Goal: Transaction & Acquisition: Purchase product/service

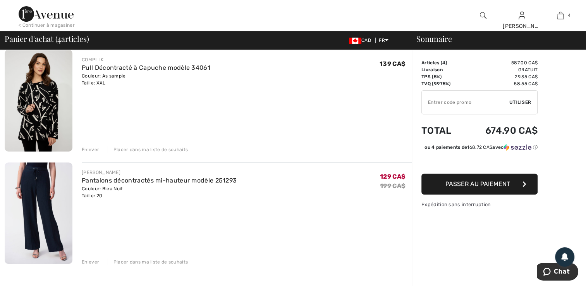
scroll to position [305, 0]
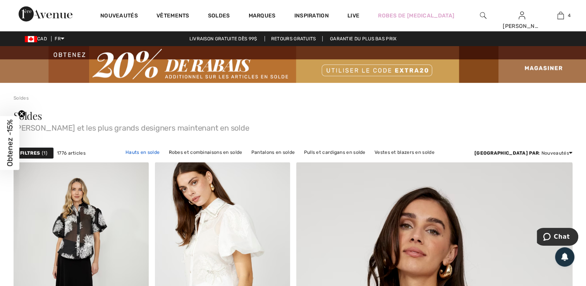
click at [164, 153] on link "Hauts en solde" at bounding box center [143, 152] width 42 height 10
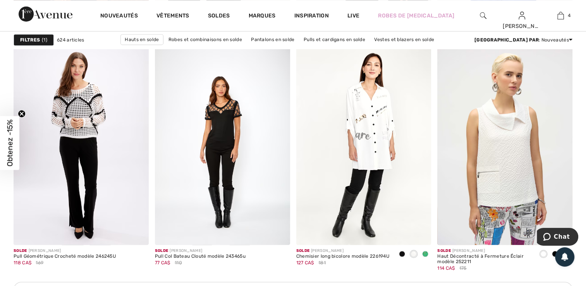
scroll to position [842, 0]
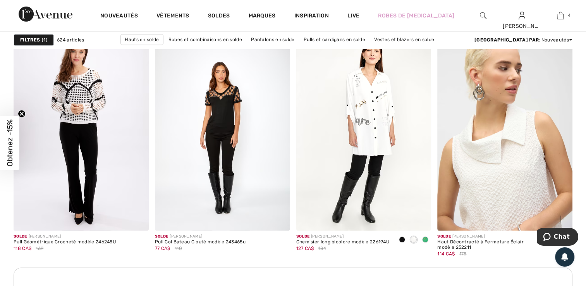
click at [519, 199] on img at bounding box center [505, 129] width 135 height 203
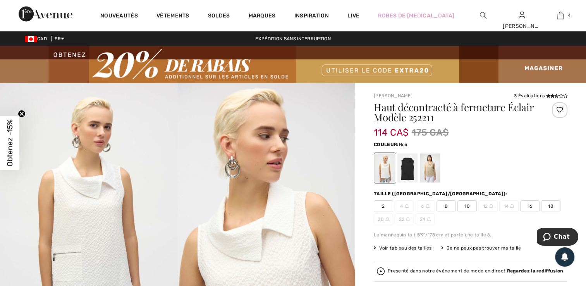
click at [410, 176] on div at bounding box center [408, 167] width 20 height 29
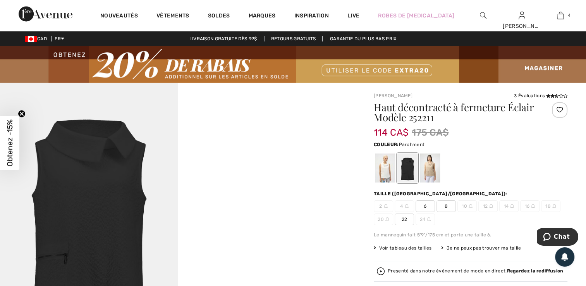
click at [433, 176] on div at bounding box center [430, 167] width 20 height 29
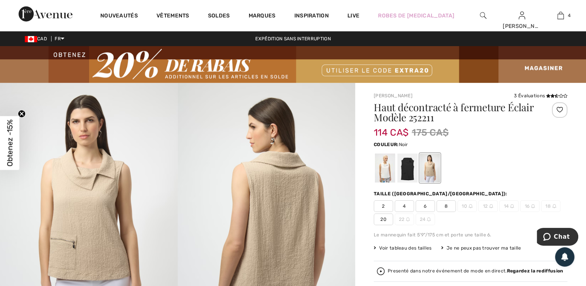
click at [411, 171] on div at bounding box center [408, 167] width 20 height 29
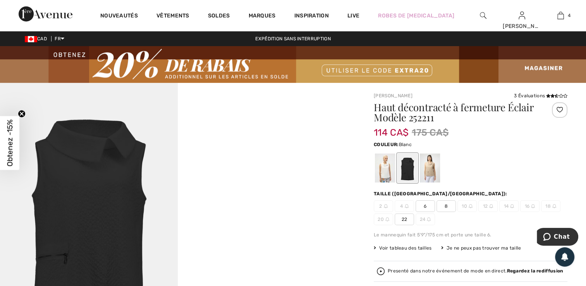
click at [388, 174] on div at bounding box center [385, 167] width 20 height 29
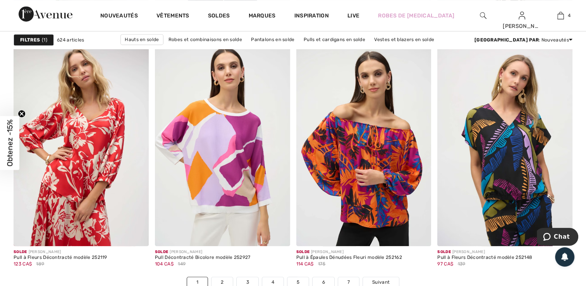
scroll to position [3529, 0]
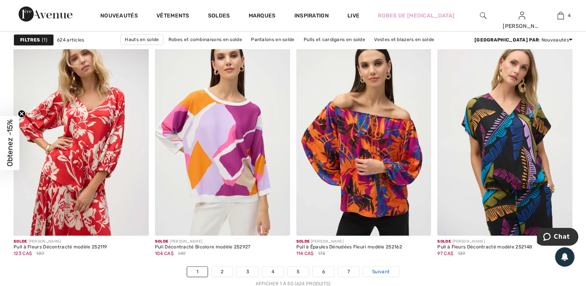
click at [385, 270] on span "Suivant" at bounding box center [380, 271] width 17 height 7
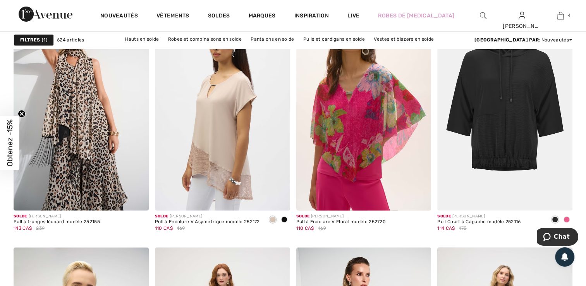
scroll to position [1163, 0]
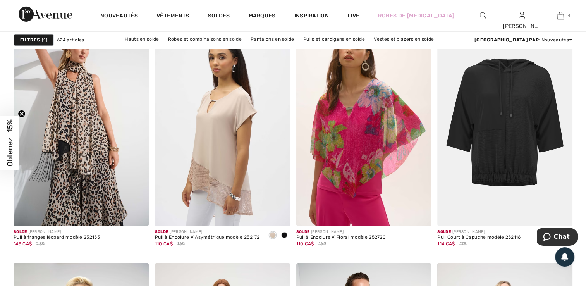
scroll to position [1194, 0]
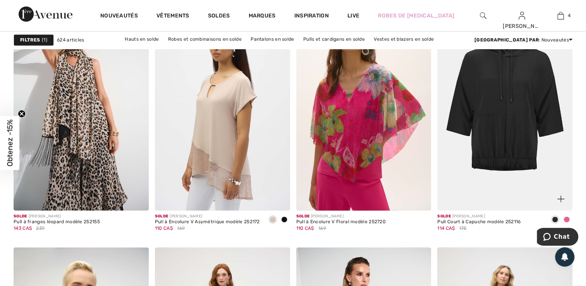
click at [567, 218] on span at bounding box center [567, 219] width 6 height 6
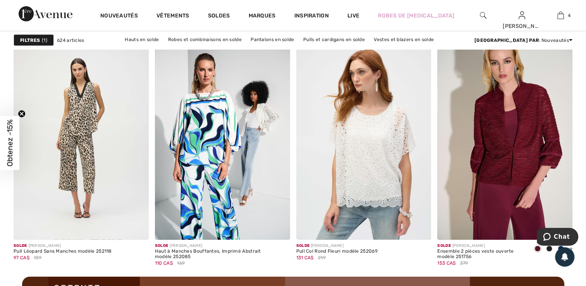
scroll to position [1653, 0]
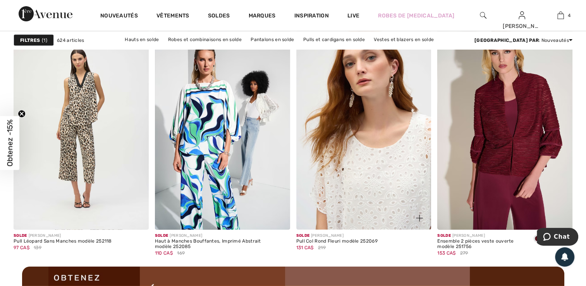
click at [391, 198] on img at bounding box center [363, 128] width 135 height 203
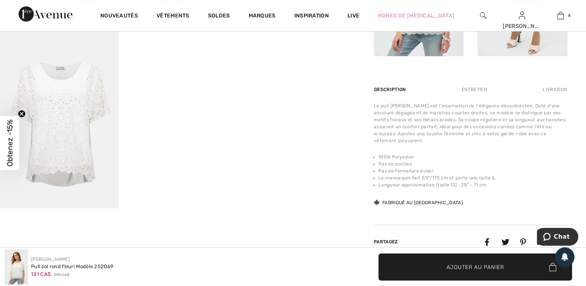
scroll to position [516, 0]
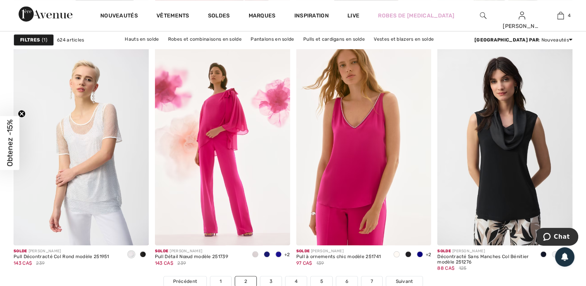
scroll to position [3539, 0]
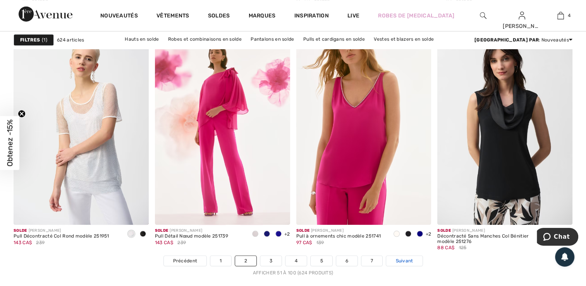
click at [409, 257] on span "Suivant" at bounding box center [404, 260] width 17 height 7
click at [409, 259] on span "Suivant" at bounding box center [404, 260] width 17 height 7
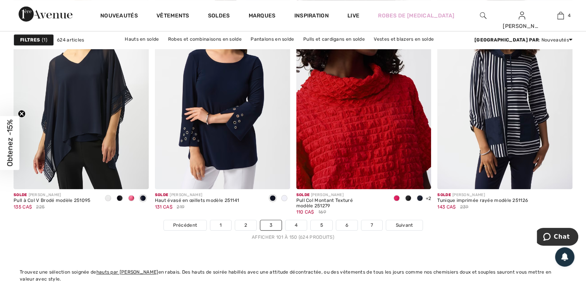
scroll to position [3580, 0]
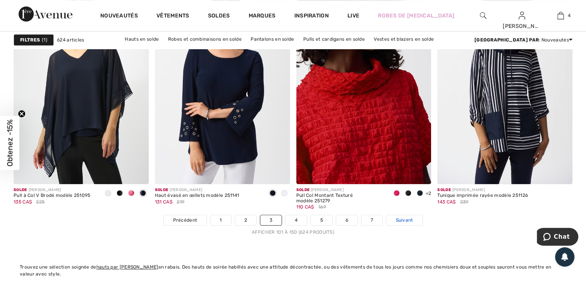
click at [405, 218] on span "Suivant" at bounding box center [404, 220] width 17 height 7
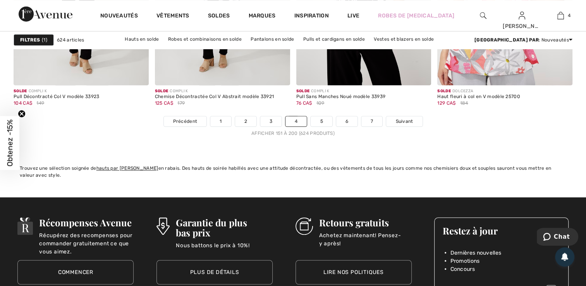
scroll to position [3700, 0]
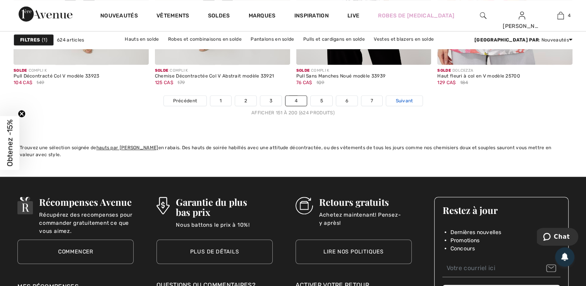
click at [399, 98] on span "Suivant" at bounding box center [404, 100] width 17 height 7
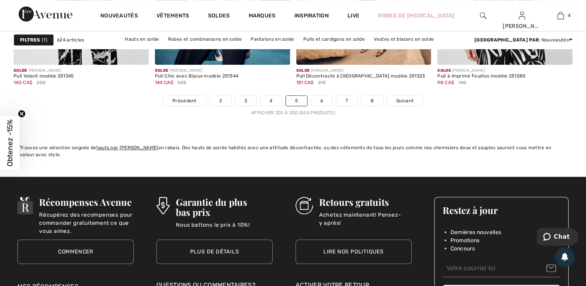
scroll to position [3705, 0]
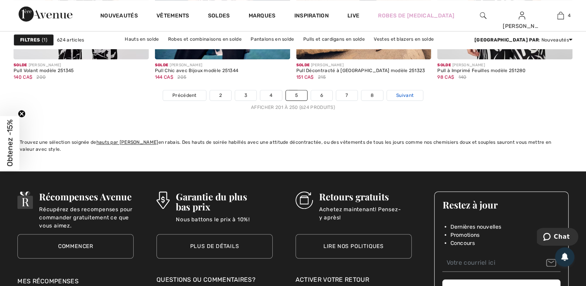
click at [404, 92] on span "Suivant" at bounding box center [404, 95] width 17 height 7
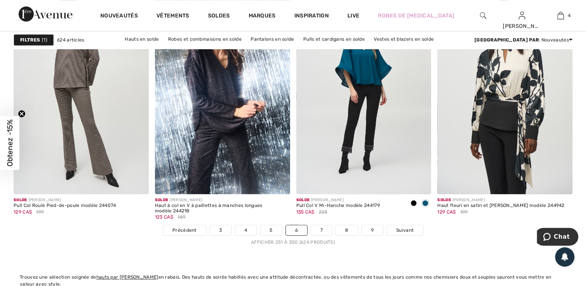
scroll to position [3575, 0]
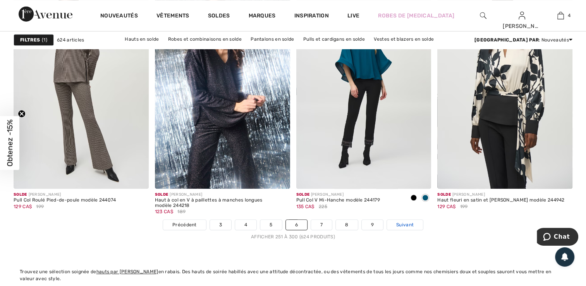
click at [405, 226] on span "Suivant" at bounding box center [404, 224] width 17 height 7
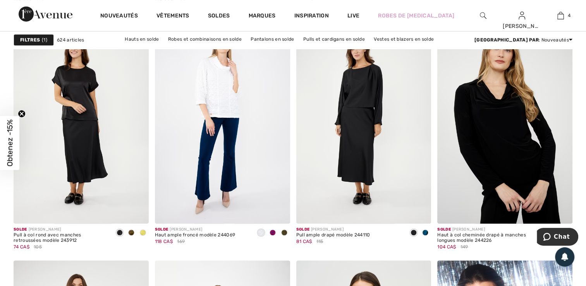
scroll to position [599, 0]
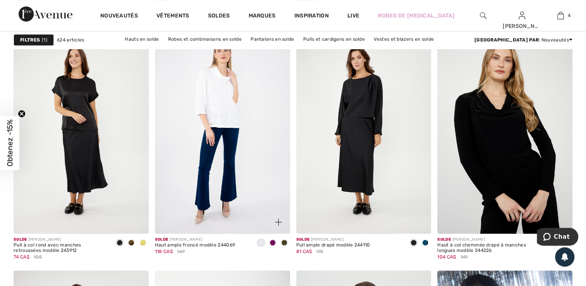
click at [273, 243] on span at bounding box center [273, 243] width 6 height 6
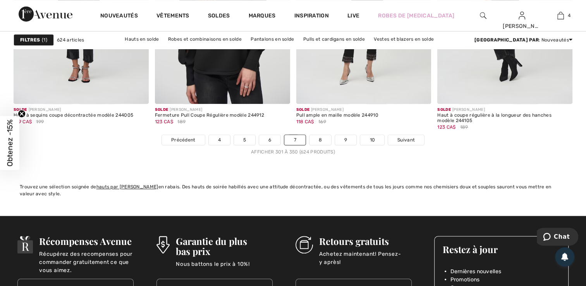
scroll to position [3689, 0]
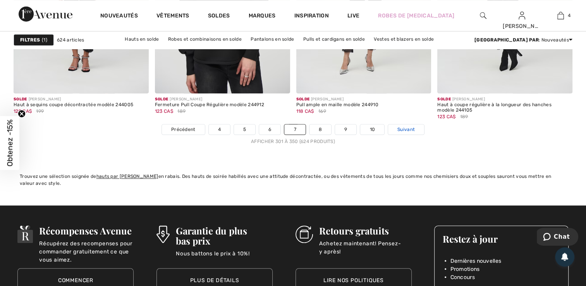
click at [405, 126] on span "Suivant" at bounding box center [406, 129] width 17 height 7
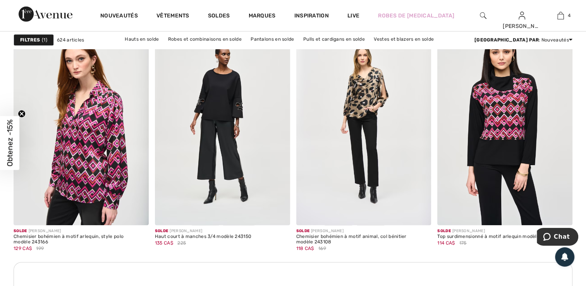
scroll to position [878, 0]
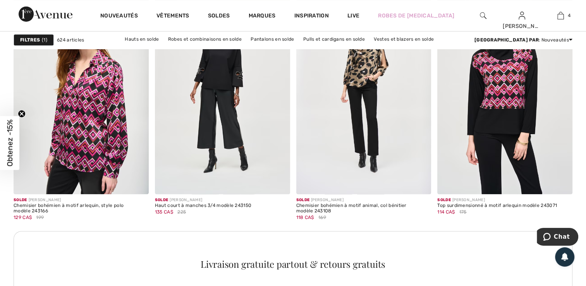
click at [483, 252] on div "Livraison gratuite partout & retours gratuits" at bounding box center [293, 265] width 559 height 69
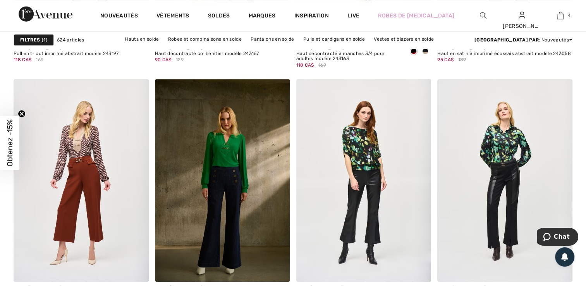
scroll to position [3519, 0]
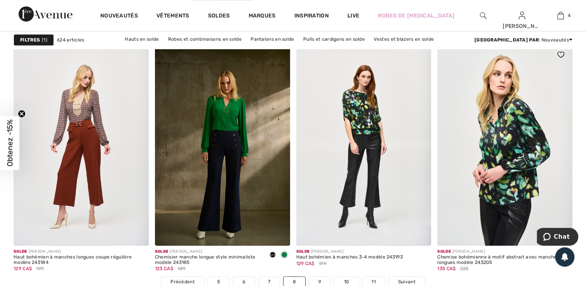
click at [495, 140] on img at bounding box center [505, 144] width 135 height 203
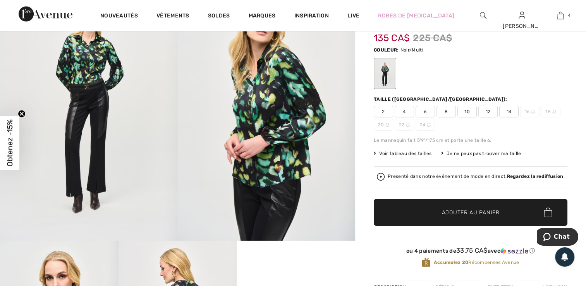
scroll to position [93, 0]
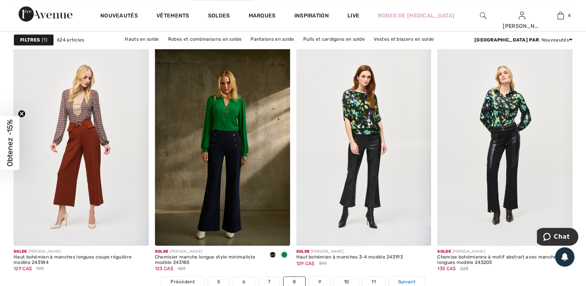
click at [403, 280] on span "Suivant" at bounding box center [406, 281] width 17 height 7
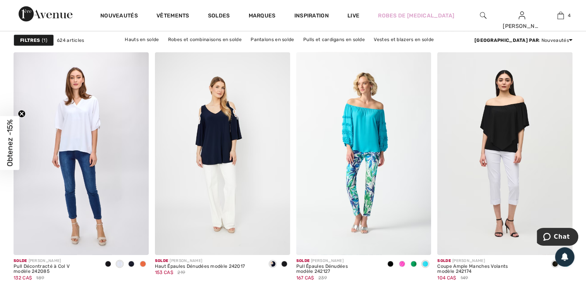
scroll to position [2469, 0]
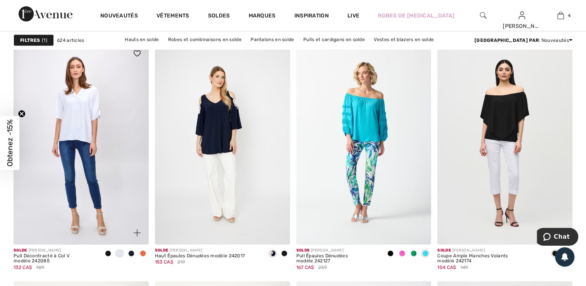
click at [144, 253] on span at bounding box center [143, 253] width 6 height 6
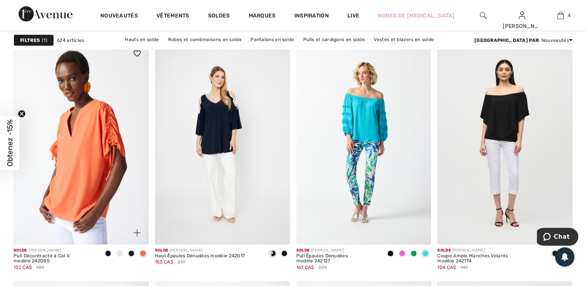
click at [81, 166] on img at bounding box center [81, 143] width 135 height 203
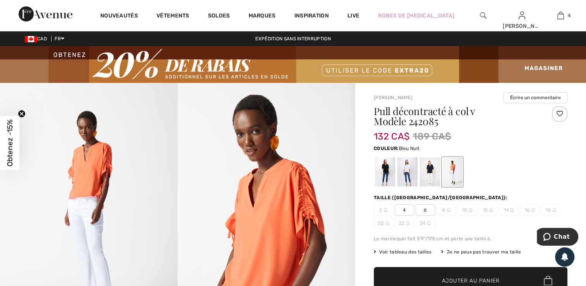
click at [430, 175] on div at bounding box center [430, 171] width 20 height 29
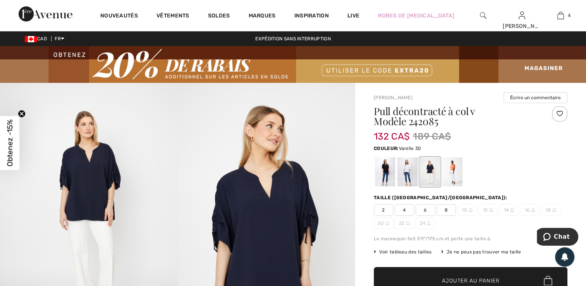
click at [408, 169] on div at bounding box center [408, 171] width 20 height 29
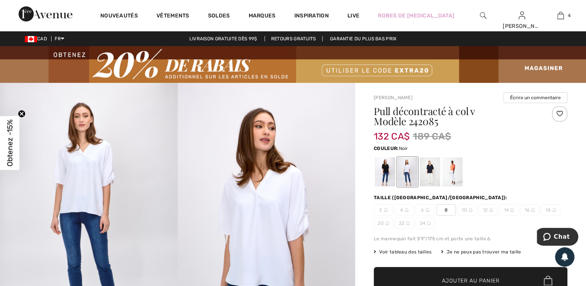
click at [383, 171] on div at bounding box center [385, 171] width 20 height 29
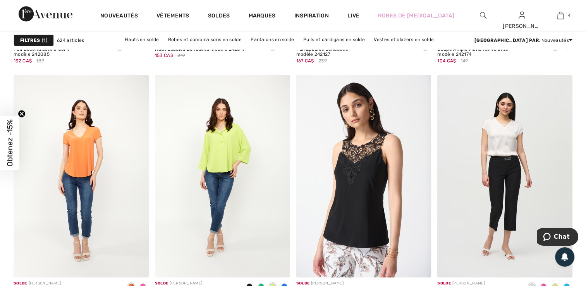
scroll to position [2712, 0]
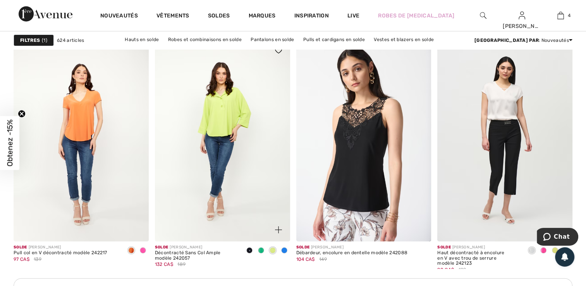
click at [262, 249] on span at bounding box center [261, 250] width 6 height 6
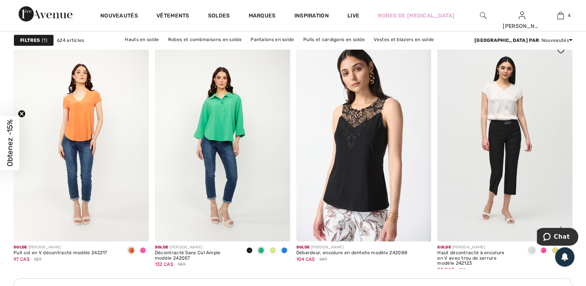
click at [544, 249] on span at bounding box center [544, 250] width 6 height 6
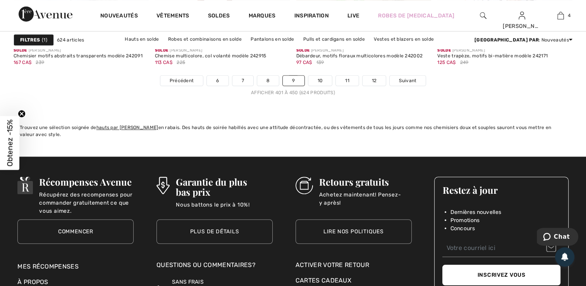
scroll to position [3735, 0]
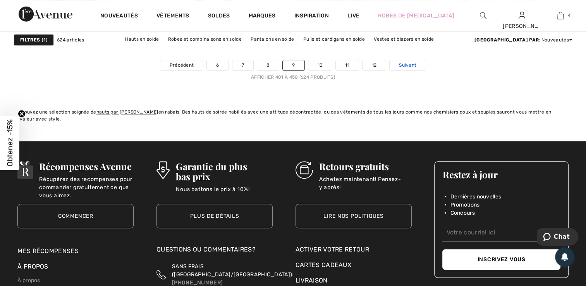
click at [411, 62] on span "Suivant" at bounding box center [407, 65] width 17 height 7
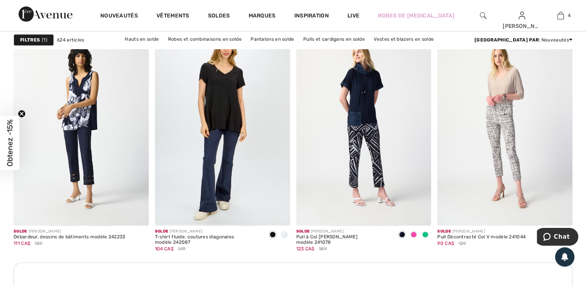
scroll to position [852, 0]
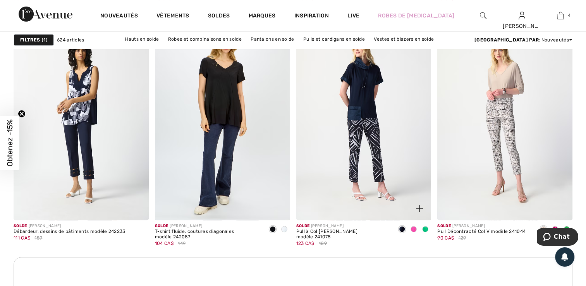
click at [414, 226] on span at bounding box center [414, 229] width 6 height 6
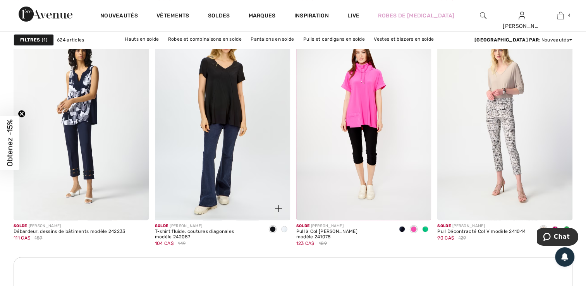
click at [282, 232] on span at bounding box center [284, 229] width 6 height 6
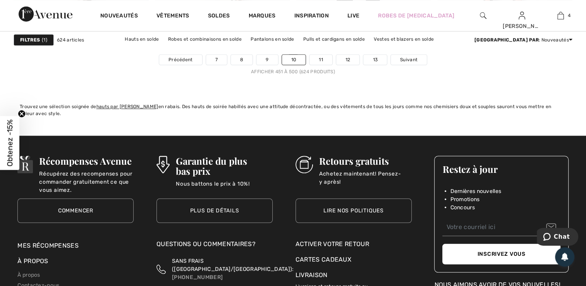
scroll to position [3751, 0]
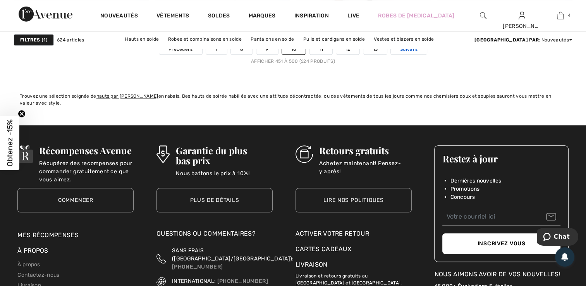
click at [405, 49] on span "Suivant" at bounding box center [408, 49] width 17 height 7
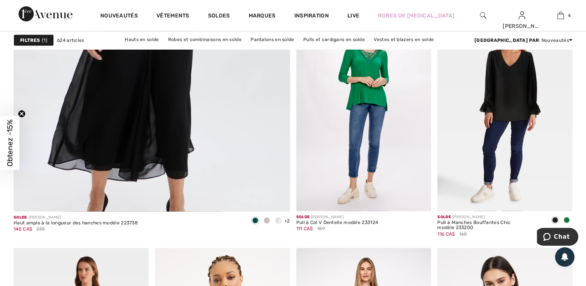
scroll to position [2273, 0]
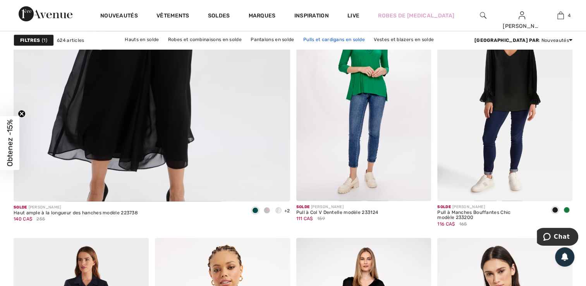
click at [354, 39] on link "Pulls et cardigans en solde" at bounding box center [334, 39] width 69 height 10
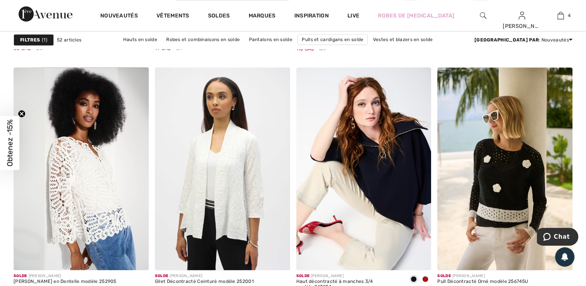
scroll to position [589, 0]
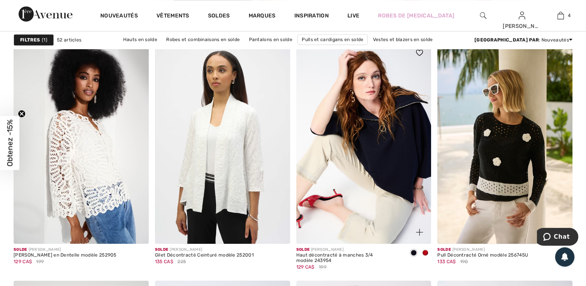
click at [425, 252] on span at bounding box center [425, 253] width 6 height 6
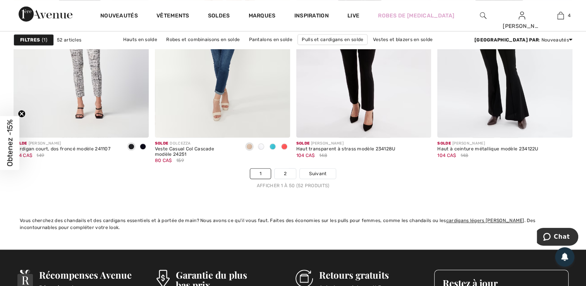
scroll to position [3632, 0]
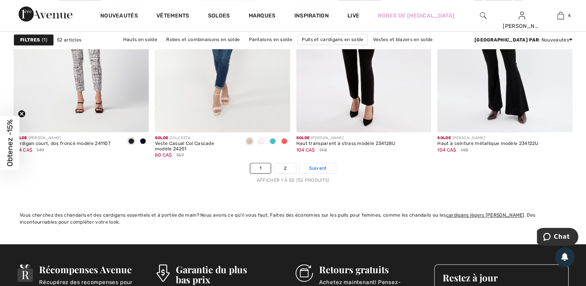
click at [322, 168] on span "Suivant" at bounding box center [317, 168] width 17 height 7
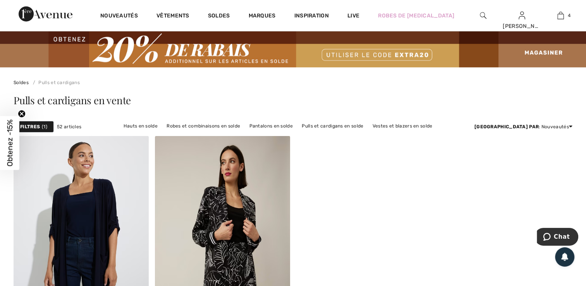
scroll to position [62, 0]
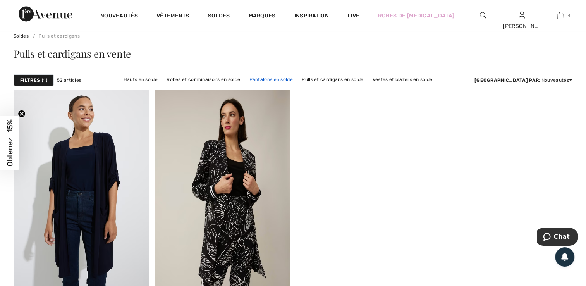
click at [297, 78] on link "Pantalons en solde" at bounding box center [271, 79] width 51 height 10
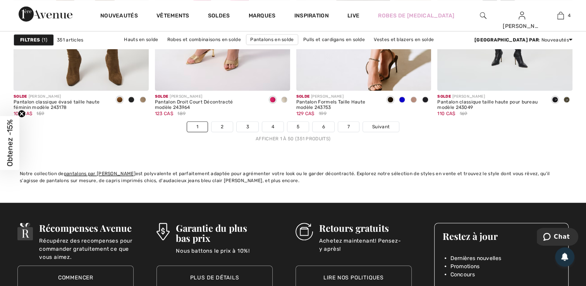
scroll to position [3725, 0]
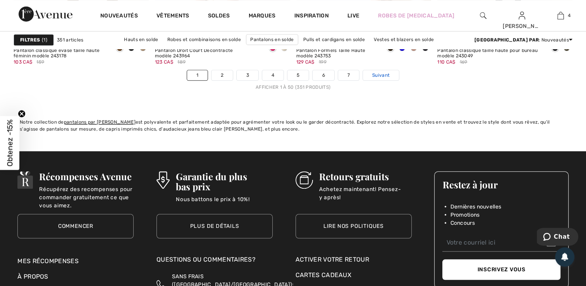
click at [390, 75] on link "Suivant" at bounding box center [381, 75] width 36 height 10
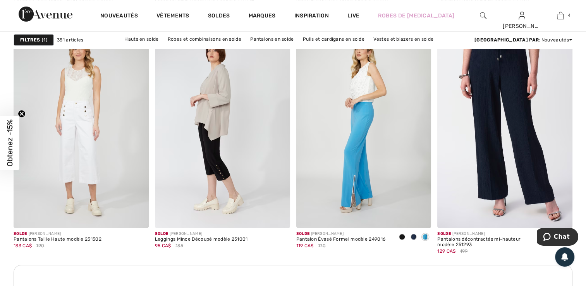
scroll to position [848, 0]
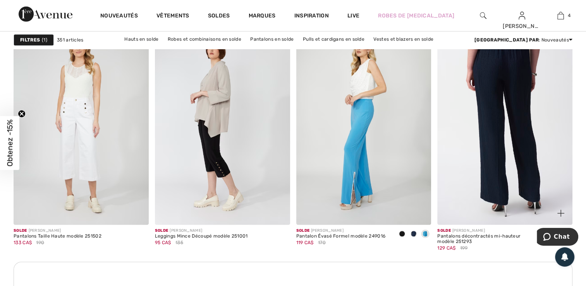
drag, startPoint x: 486, startPoint y: 142, endPoint x: 492, endPoint y: 124, distance: 19.2
click at [492, 124] on img at bounding box center [505, 123] width 135 height 203
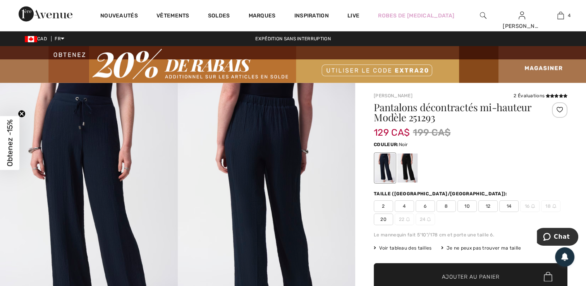
click at [409, 165] on div at bounding box center [408, 167] width 20 height 29
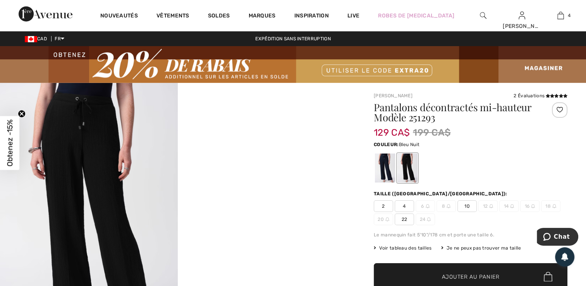
click at [381, 160] on div at bounding box center [385, 167] width 20 height 29
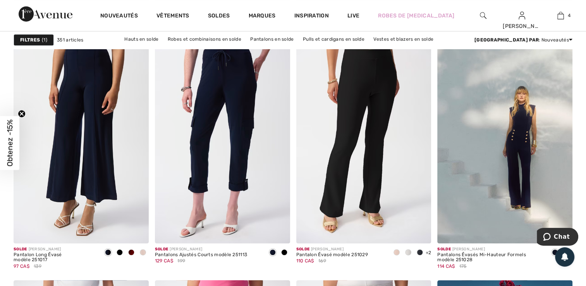
scroll to position [3302, 0]
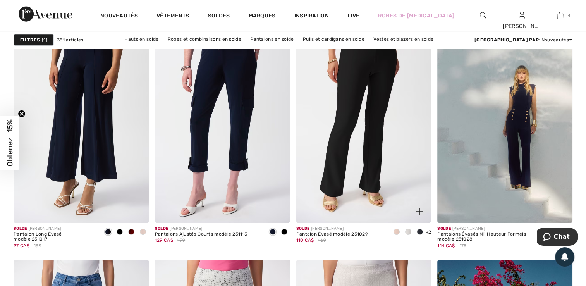
click at [399, 231] on span at bounding box center [397, 232] width 6 height 6
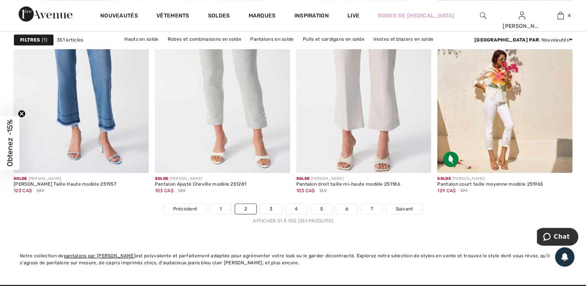
scroll to position [3586, 0]
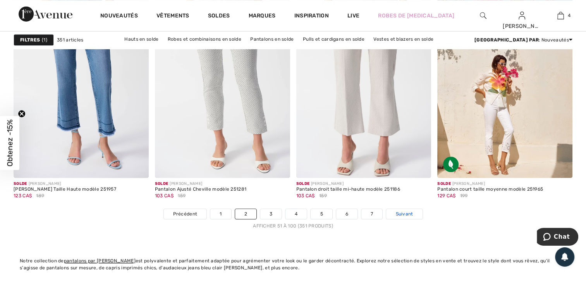
click at [394, 213] on link "Suivant" at bounding box center [404, 214] width 36 height 10
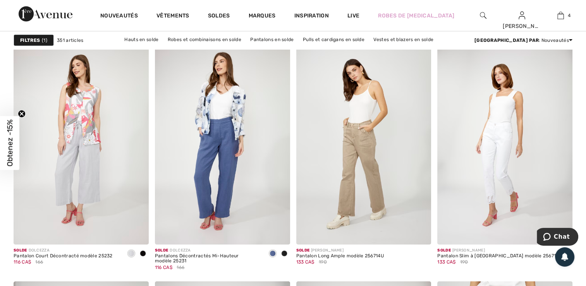
scroll to position [2485, 0]
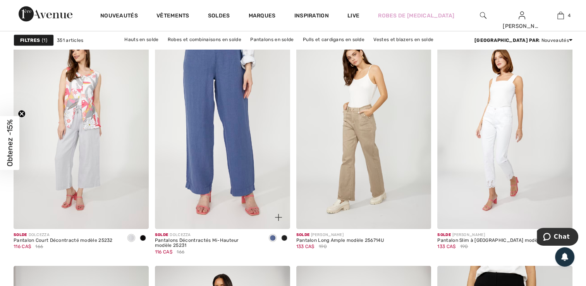
click at [242, 156] on img at bounding box center [222, 127] width 135 height 203
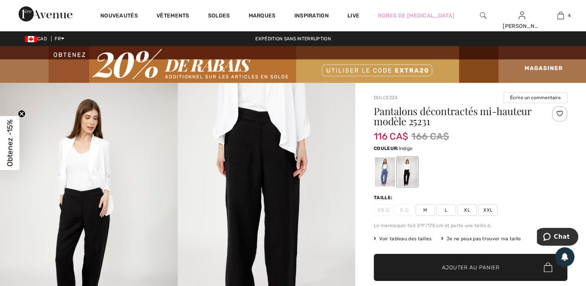
click at [381, 178] on div at bounding box center [385, 171] width 20 height 29
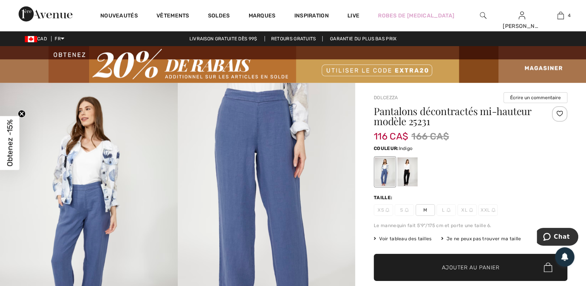
click at [280, 165] on img at bounding box center [267, 216] width 178 height 267
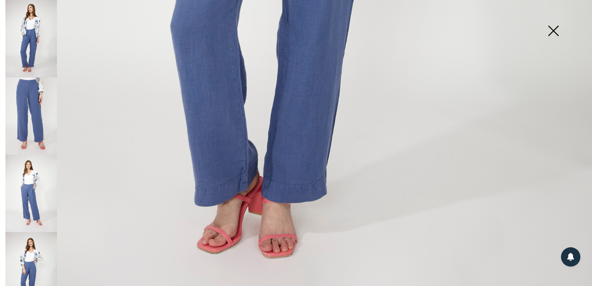
scroll to position [593, 0]
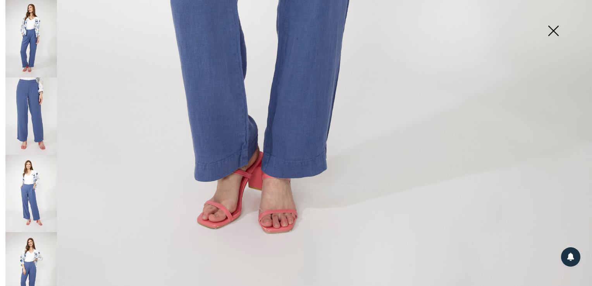
click at [33, 117] on img at bounding box center [31, 117] width 52 height 78
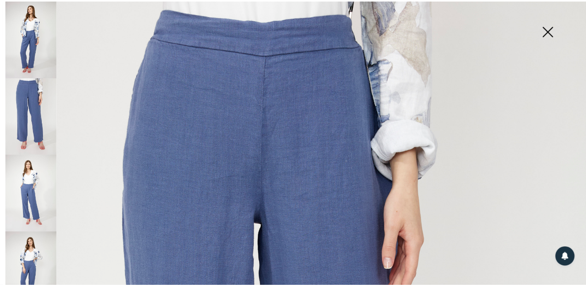
scroll to position [0, 0]
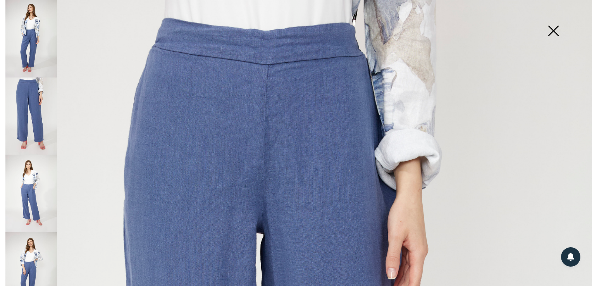
click at [555, 28] on img at bounding box center [553, 32] width 39 height 40
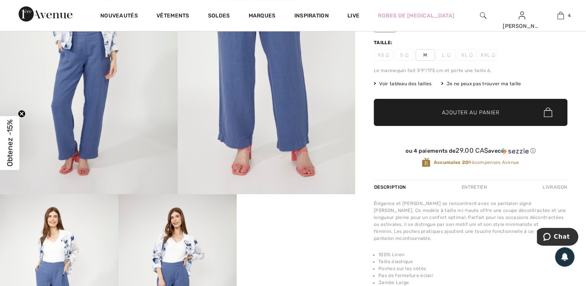
scroll to position [206, 0]
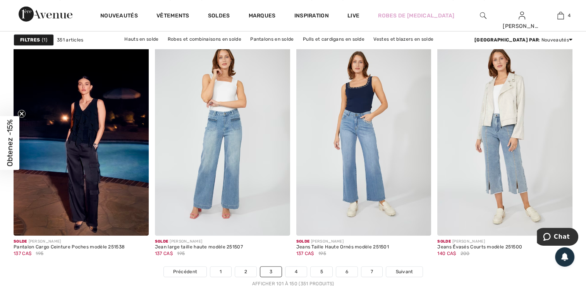
scroll to position [3534, 0]
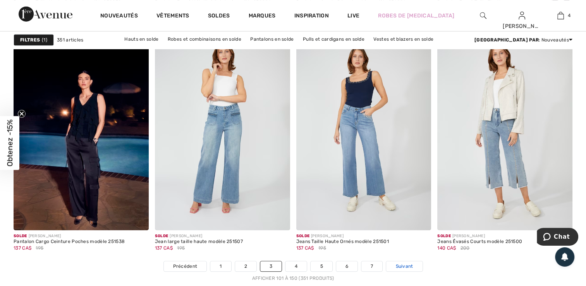
click at [398, 264] on span "Suivant" at bounding box center [404, 266] width 17 height 7
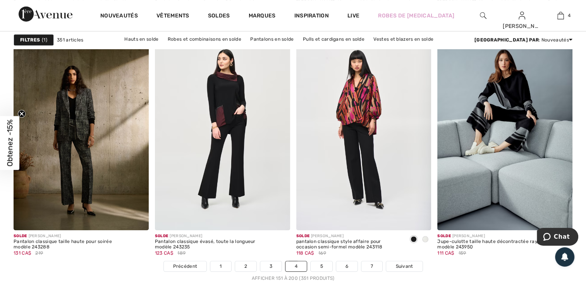
scroll to position [3544, 0]
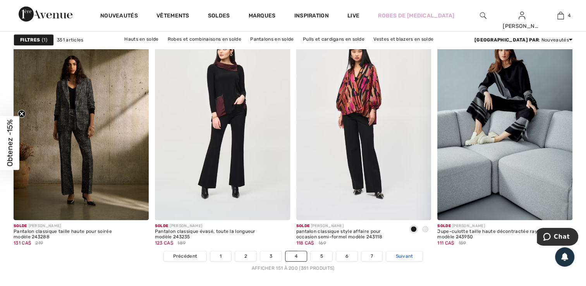
click at [400, 253] on span "Suivant" at bounding box center [404, 256] width 17 height 7
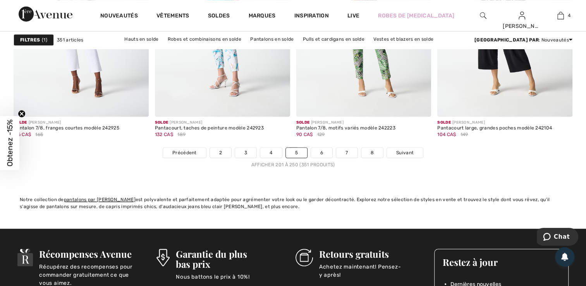
scroll to position [3679, 0]
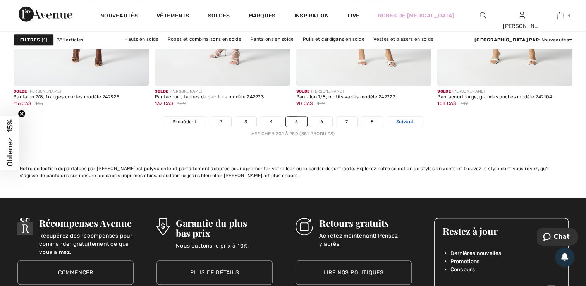
click at [407, 122] on span "Suivant" at bounding box center [404, 121] width 17 height 7
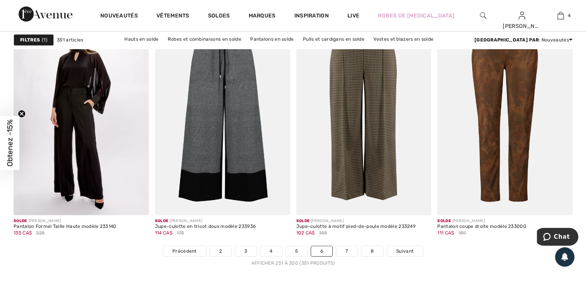
scroll to position [3586, 0]
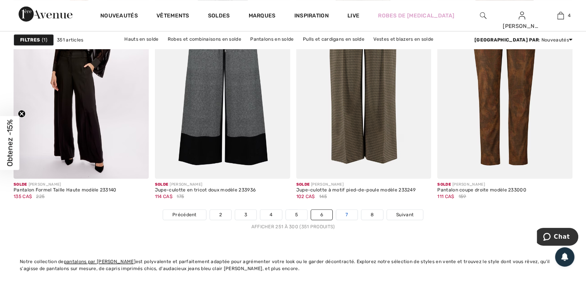
click at [346, 213] on link "7" at bounding box center [346, 215] width 21 height 10
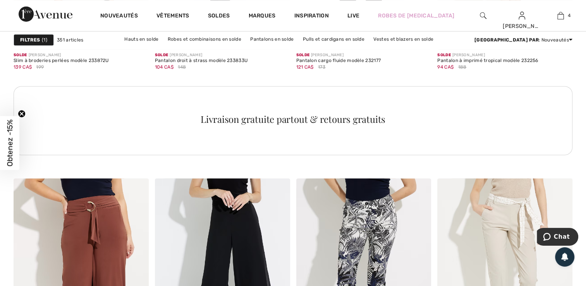
scroll to position [1049, 0]
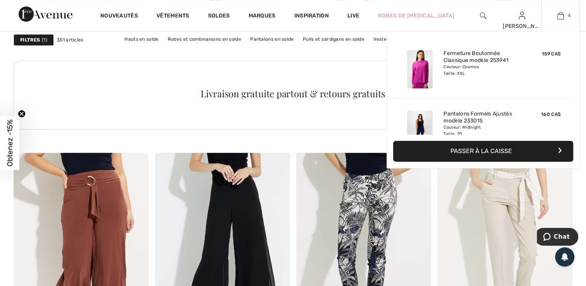
click at [561, 16] on img at bounding box center [561, 15] width 7 height 9
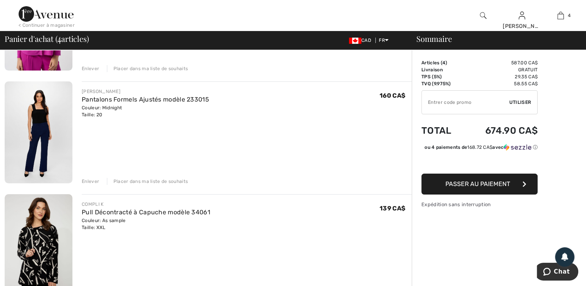
scroll to position [171, 0]
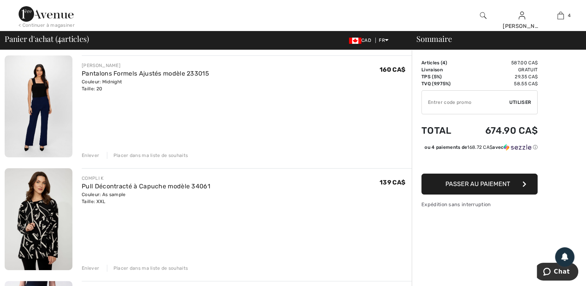
click at [47, 122] on img at bounding box center [39, 106] width 68 height 102
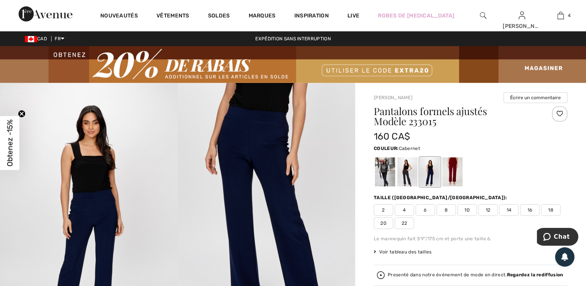
click at [454, 174] on div at bounding box center [453, 171] width 20 height 29
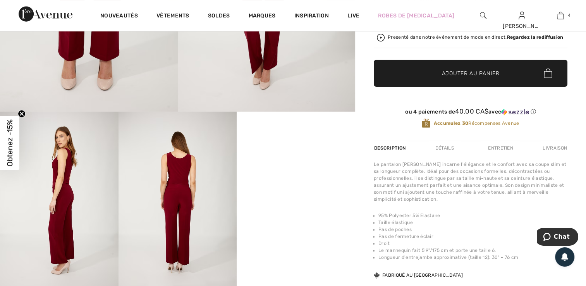
scroll to position [264, 0]
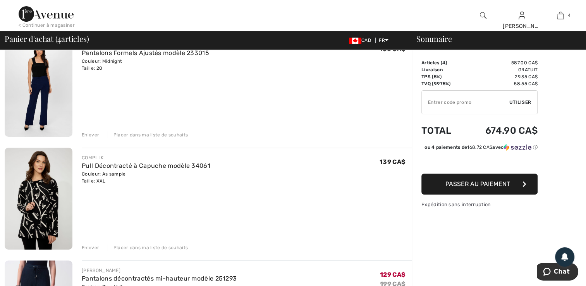
scroll to position [176, 0]
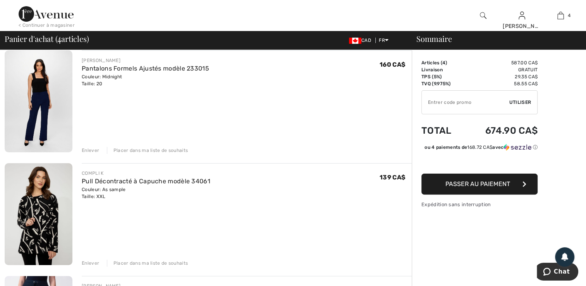
drag, startPoint x: 141, startPoint y: 263, endPoint x: 126, endPoint y: 264, distance: 15.5
click at [126, 264] on div "Placer dans ma liste de souhaits" at bounding box center [147, 263] width 81 height 7
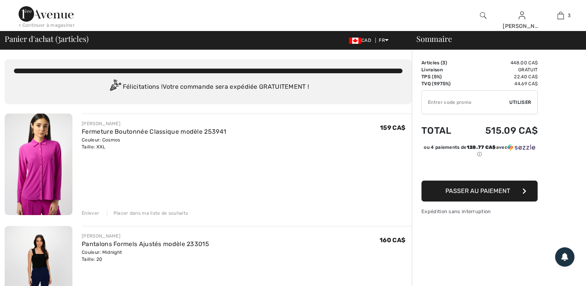
scroll to position [0, 0]
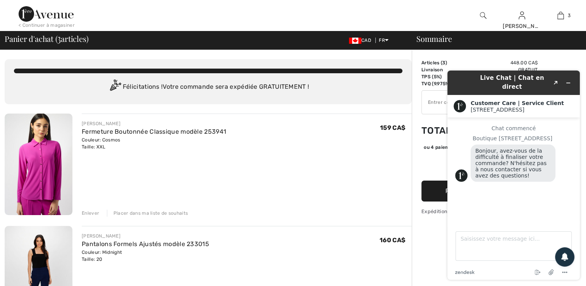
click at [433, 102] on input "TEXT" at bounding box center [466, 102] width 88 height 23
click at [569, 81] on icon "Réduire le widget" at bounding box center [568, 82] width 5 height 5
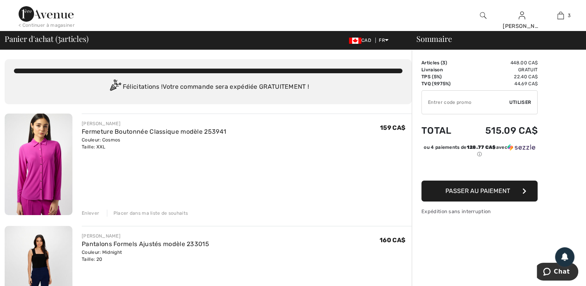
click at [428, 103] on input "TEXT" at bounding box center [466, 102] width 88 height 23
click at [427, 100] on input "TEXT" at bounding box center [466, 102] width 88 height 23
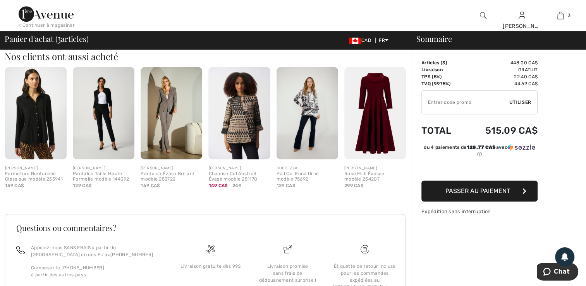
scroll to position [481, 0]
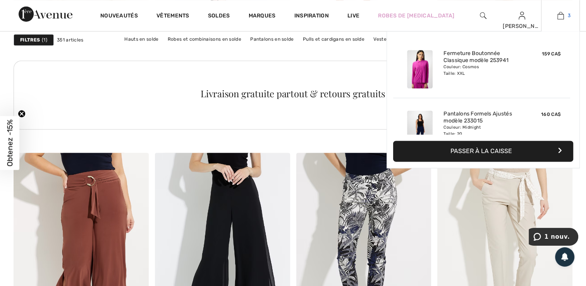
click at [559, 16] on img at bounding box center [561, 15] width 7 height 9
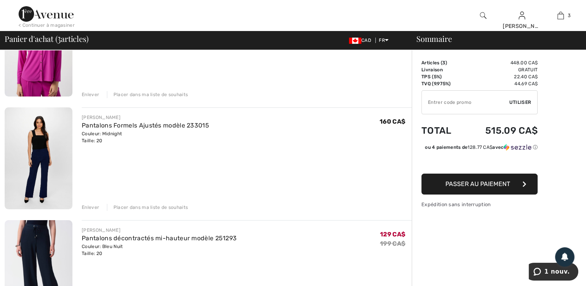
scroll to position [155, 0]
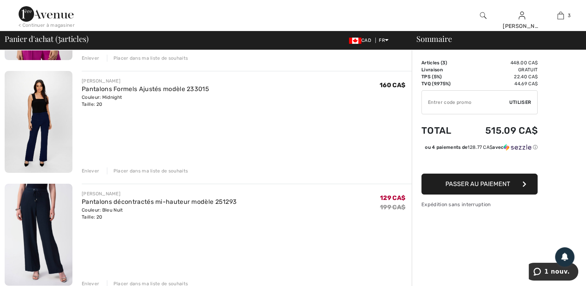
click at [427, 101] on input "TEXT" at bounding box center [466, 102] width 88 height 23
click at [520, 100] on span "Utiliser" at bounding box center [521, 102] width 22 height 7
click at [426, 103] on input "TEXT" at bounding box center [466, 102] width 88 height 23
type input "EXTRA20"
click at [523, 100] on span "Utiliser" at bounding box center [521, 102] width 22 height 7
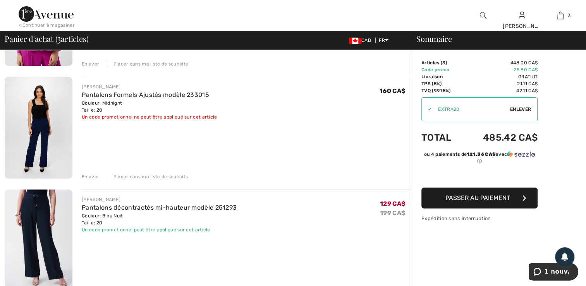
scroll to position [155, 0]
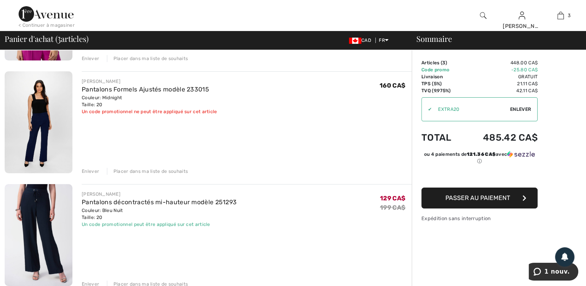
click at [127, 172] on div "Placer dans ma liste de souhaits" at bounding box center [147, 171] width 81 height 7
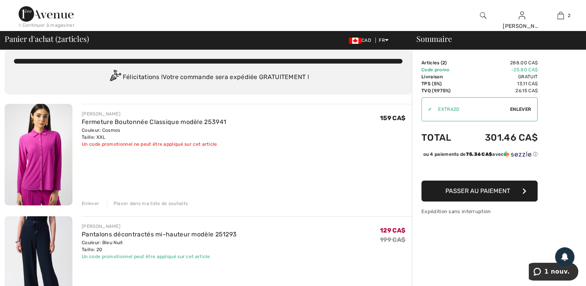
scroll to position [0, 0]
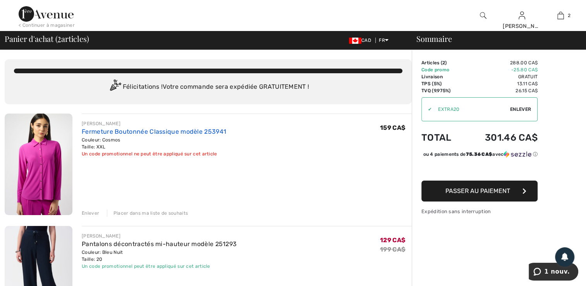
drag, startPoint x: 121, startPoint y: 133, endPoint x: 107, endPoint y: 129, distance: 15.1
click at [107, 129] on link "Fermeture Boutonnée Classique modèle 253941" at bounding box center [154, 131] width 145 height 7
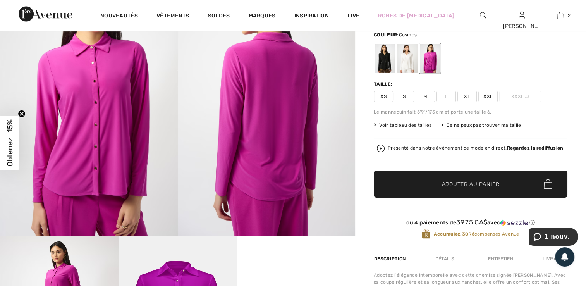
scroll to position [78, 0]
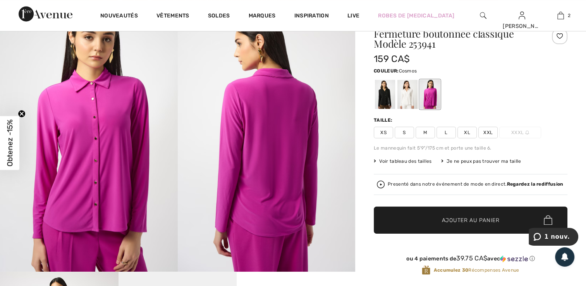
click at [410, 162] on span "Voir tableau des tailles" at bounding box center [403, 161] width 58 height 7
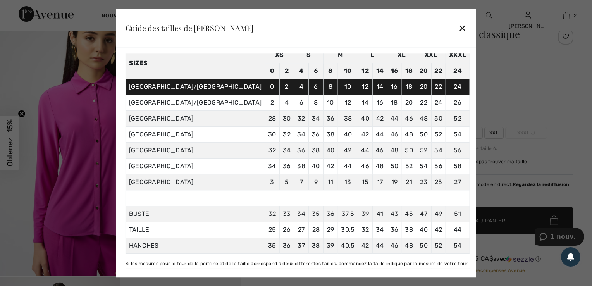
scroll to position [59, 0]
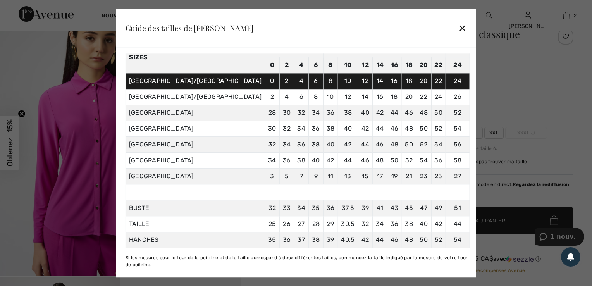
click at [458, 24] on div "✕" at bounding box center [462, 28] width 8 height 16
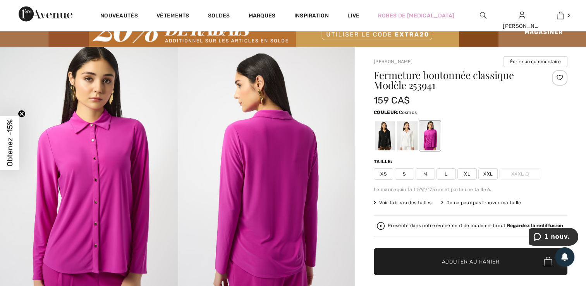
scroll to position [10, 0]
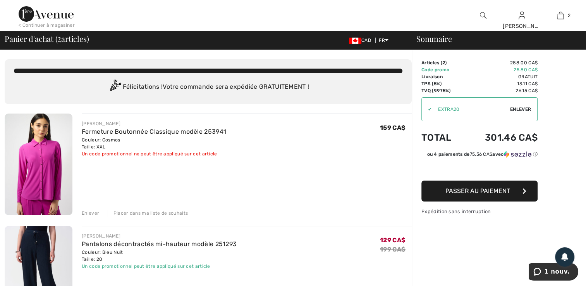
click at [465, 190] on span "Passer au paiement" at bounding box center [478, 190] width 65 height 7
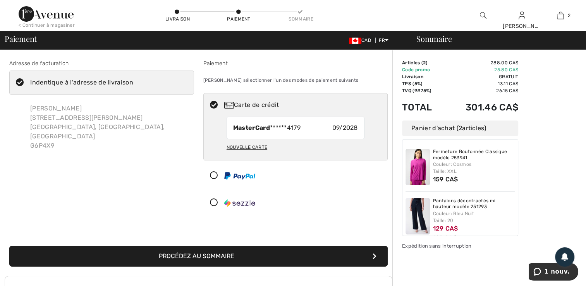
click at [299, 258] on button "Procédez au sommaire" at bounding box center [198, 256] width 379 height 21
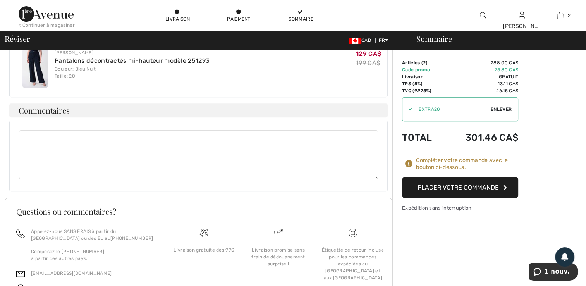
scroll to position [322, 0]
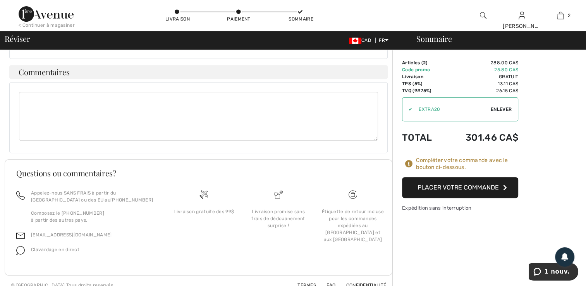
click at [440, 188] on button "Placer votre commande" at bounding box center [460, 187] width 116 height 21
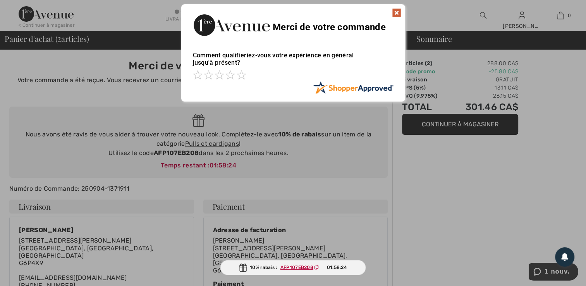
click at [396, 12] on img at bounding box center [396, 12] width 9 height 9
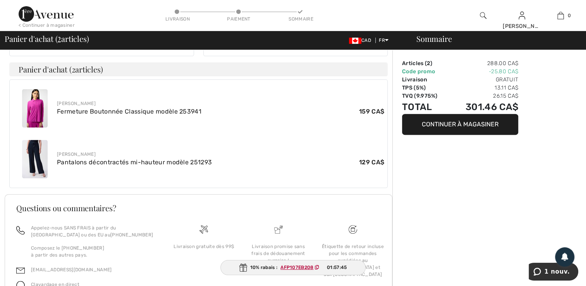
scroll to position [304, 0]
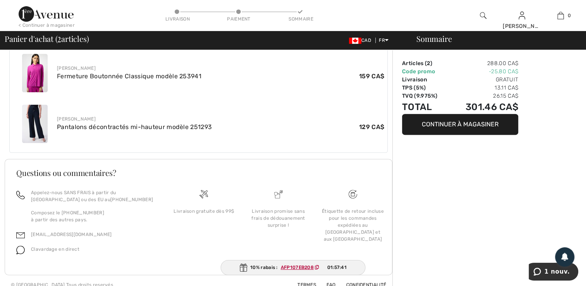
click at [465, 124] on button "Continuer à magasiner" at bounding box center [460, 124] width 116 height 21
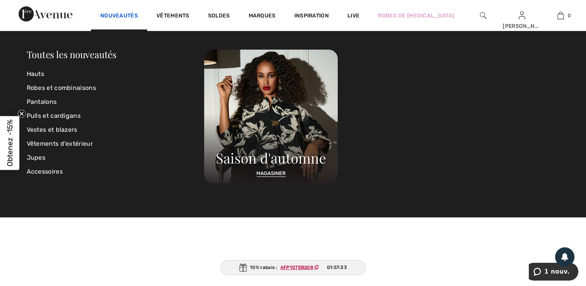
click at [124, 13] on link "Nouveautés" at bounding box center [119, 16] width 38 height 8
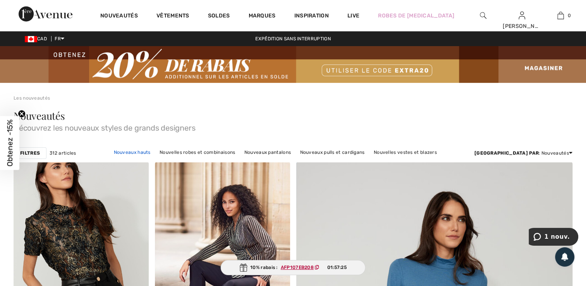
click at [143, 153] on link "Nouveaux hauts" at bounding box center [132, 152] width 45 height 10
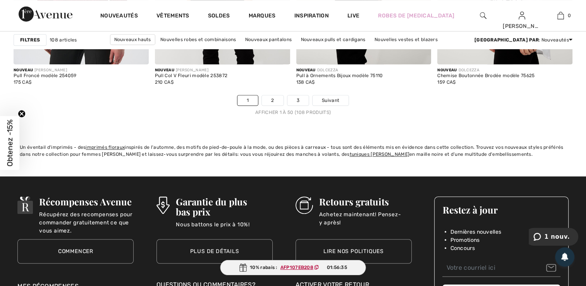
scroll to position [3653, 0]
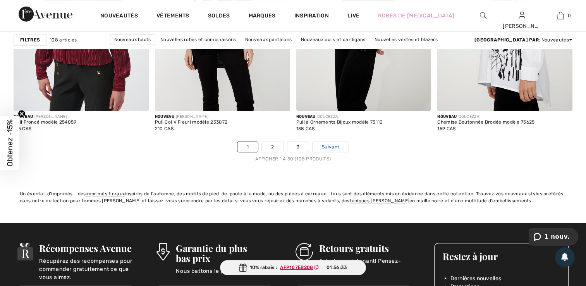
click at [329, 146] on span "Suivant" at bounding box center [330, 146] width 17 height 7
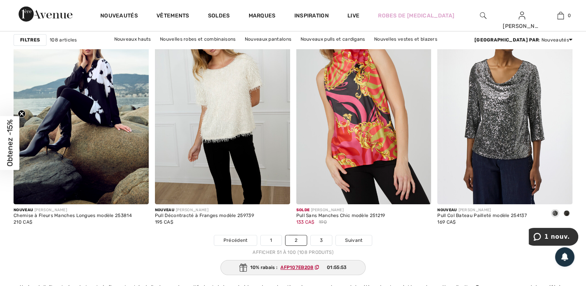
scroll to position [3581, 0]
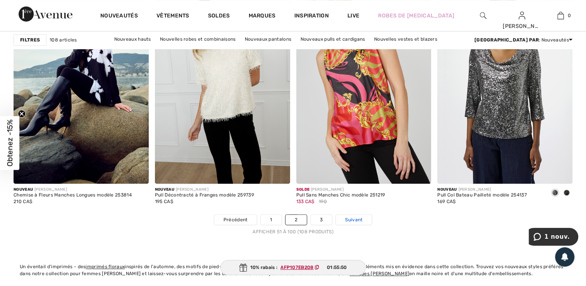
click at [358, 220] on span "Suivant" at bounding box center [353, 219] width 17 height 7
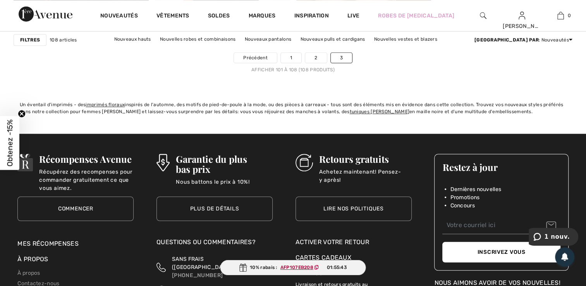
scroll to position [827, 0]
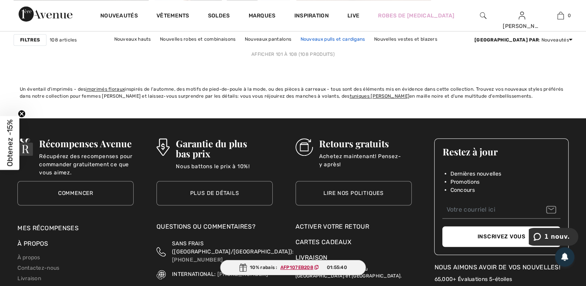
click at [344, 40] on link "Nouveaux pulls et cardigans" at bounding box center [332, 39] width 72 height 10
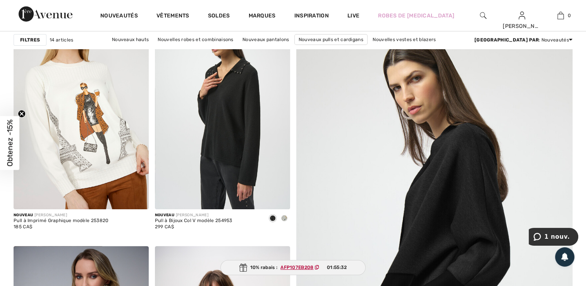
scroll to position [160, 0]
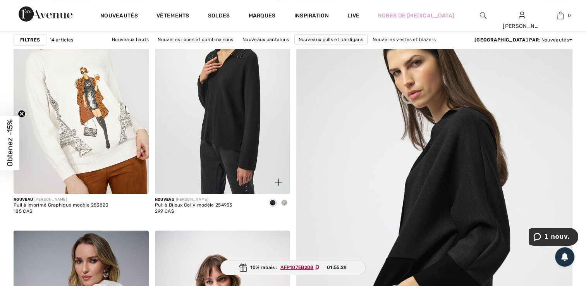
click at [285, 201] on span at bounding box center [284, 203] width 6 height 6
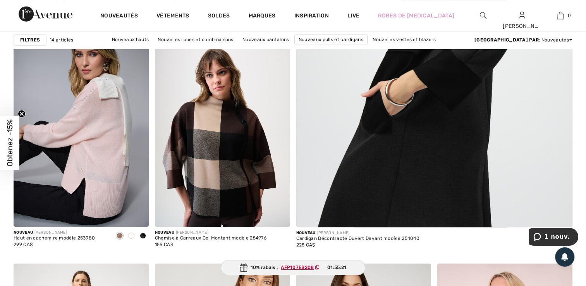
scroll to position [413, 0]
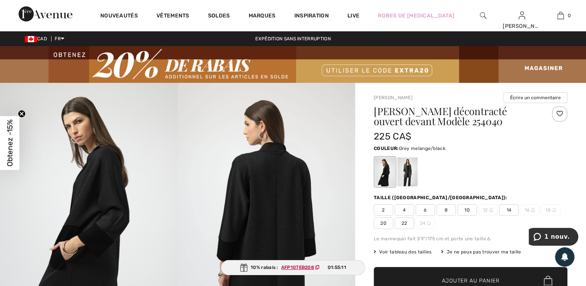
click at [412, 168] on div at bounding box center [408, 171] width 20 height 29
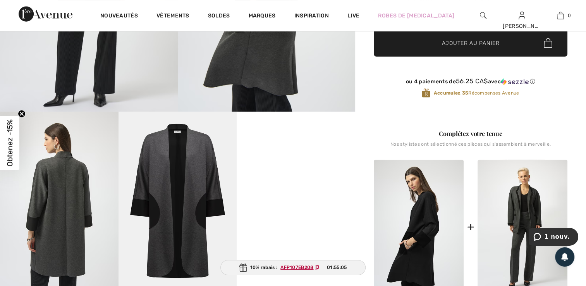
scroll to position [274, 0]
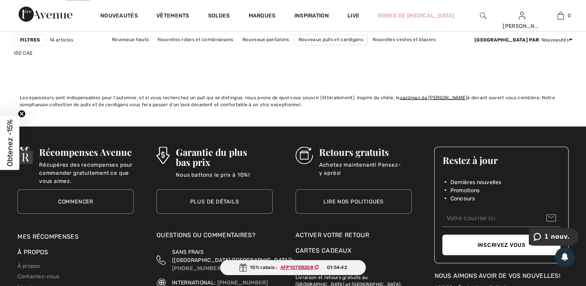
scroll to position [1384, 0]
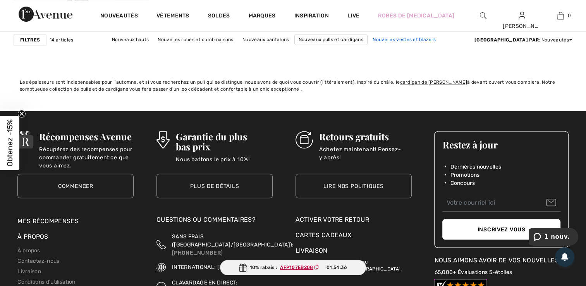
click at [414, 40] on link "Nouvelles vestes et blazers" at bounding box center [404, 39] width 71 height 10
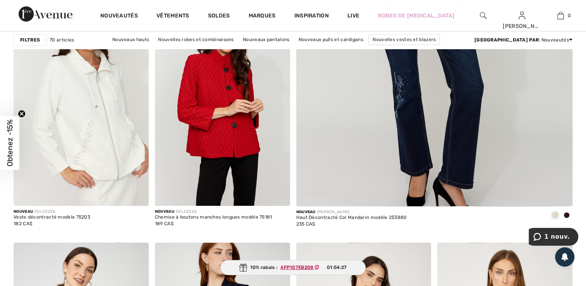
scroll to position [413, 0]
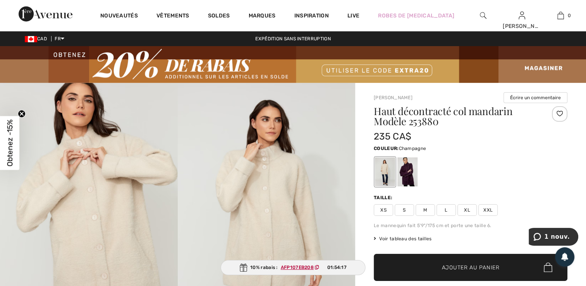
click at [144, 210] on img at bounding box center [89, 216] width 178 height 267
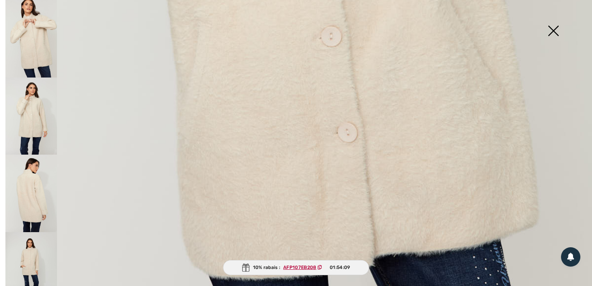
scroll to position [558, 0]
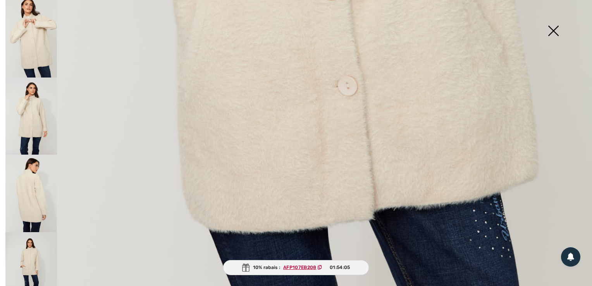
click at [36, 170] on img at bounding box center [31, 194] width 52 height 78
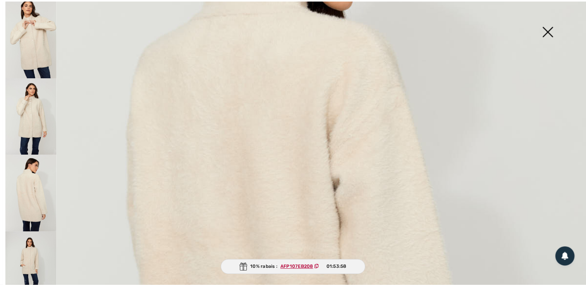
scroll to position [171, 0]
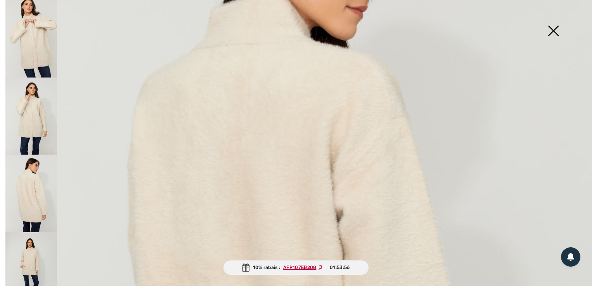
click at [553, 31] on img at bounding box center [553, 32] width 39 height 40
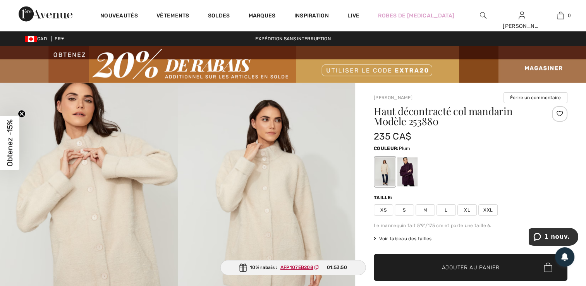
click at [411, 178] on div at bounding box center [408, 171] width 20 height 29
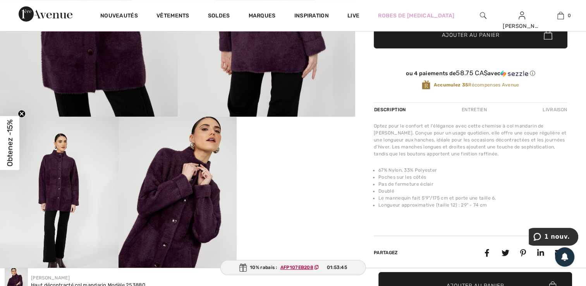
scroll to position [284, 0]
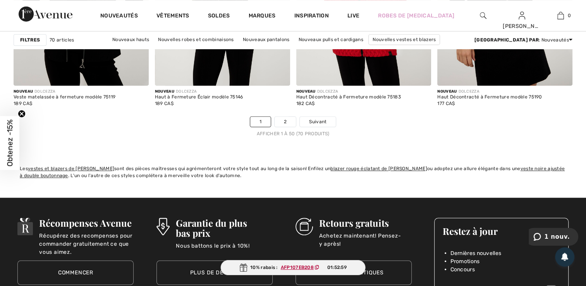
scroll to position [3668, 0]
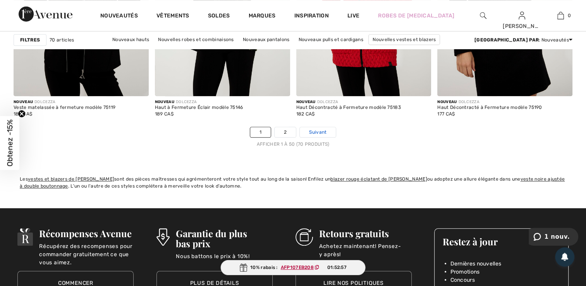
click at [321, 129] on span "Suivant" at bounding box center [317, 132] width 17 height 7
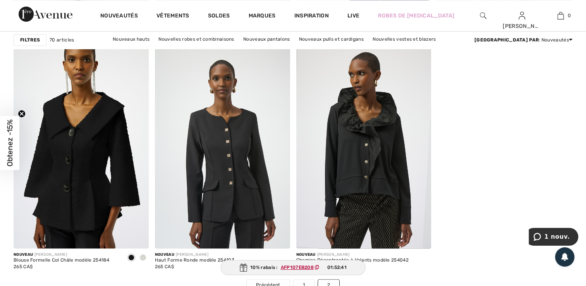
scroll to position [1405, 0]
